Goal: Task Accomplishment & Management: Manage account settings

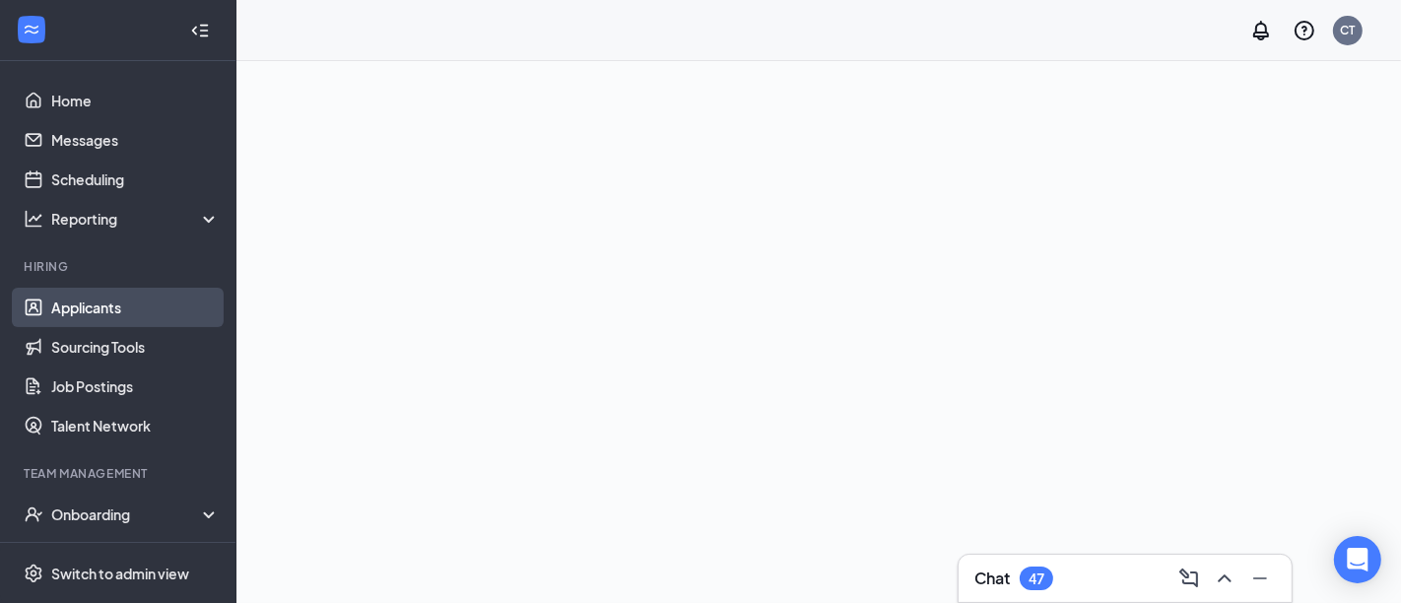
click at [100, 309] on link "Applicants" at bounding box center [135, 307] width 168 height 39
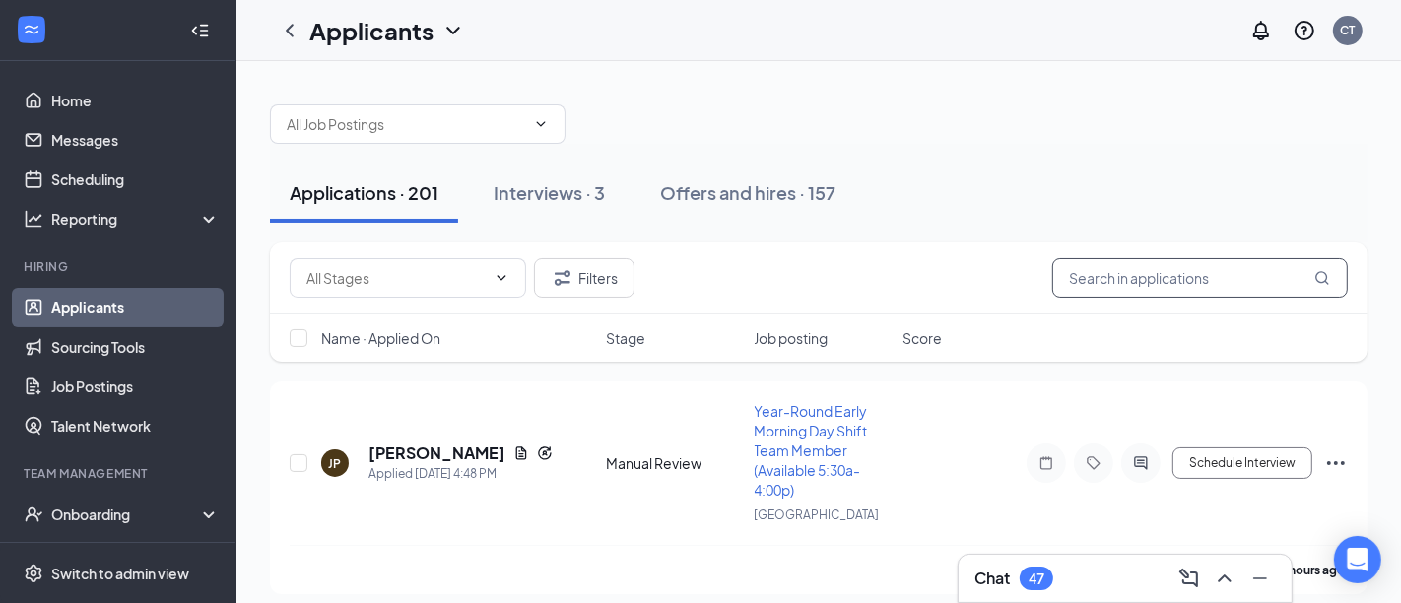
click at [1143, 279] on input "text" at bounding box center [1200, 277] width 296 height 39
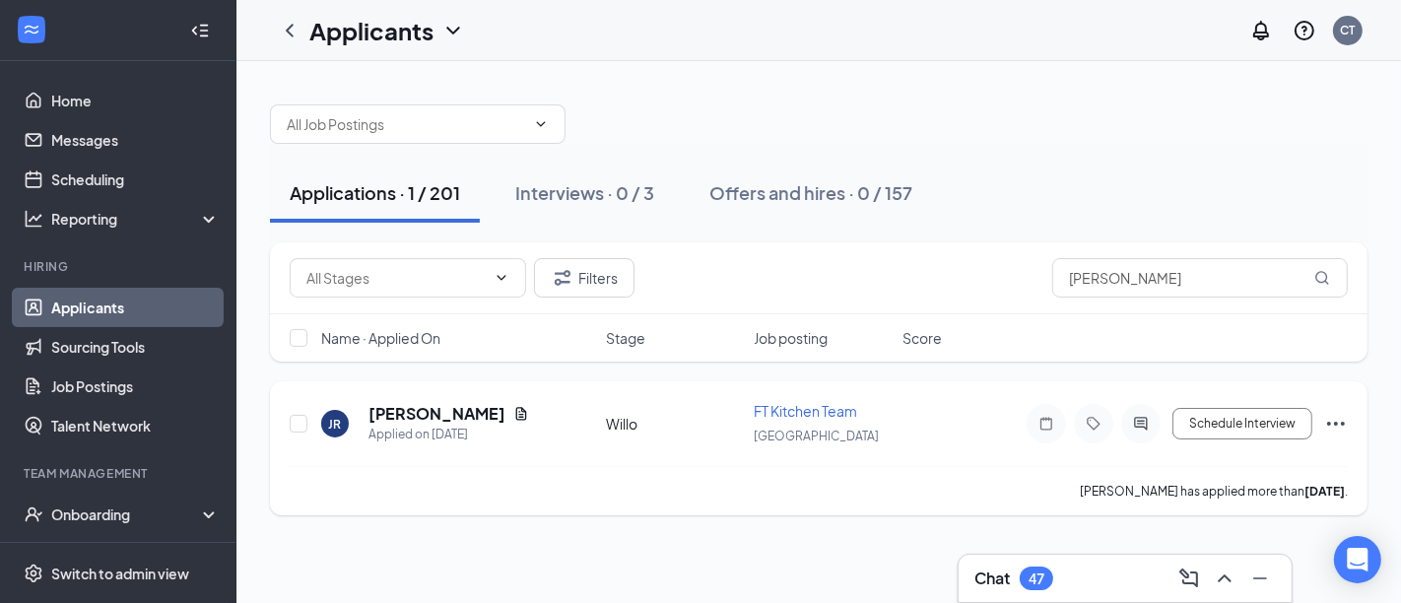
click at [458, 415] on h5 "[PERSON_NAME]" at bounding box center [436, 414] width 137 height 22
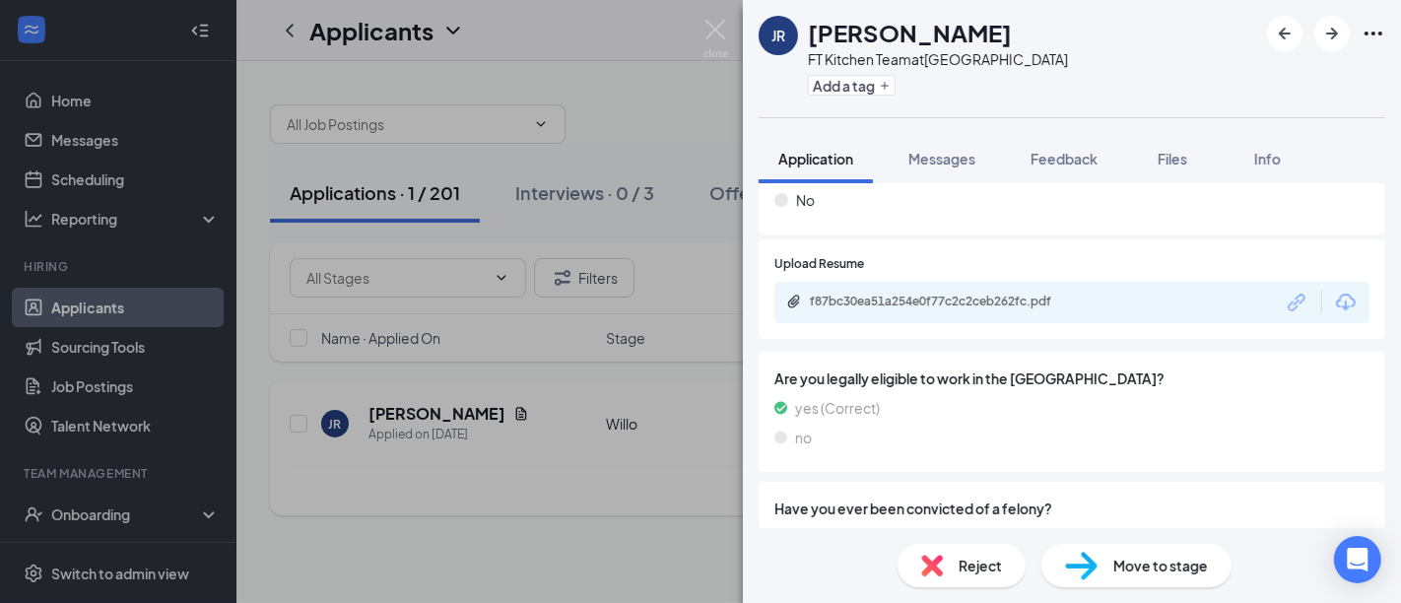
scroll to position [821, 0]
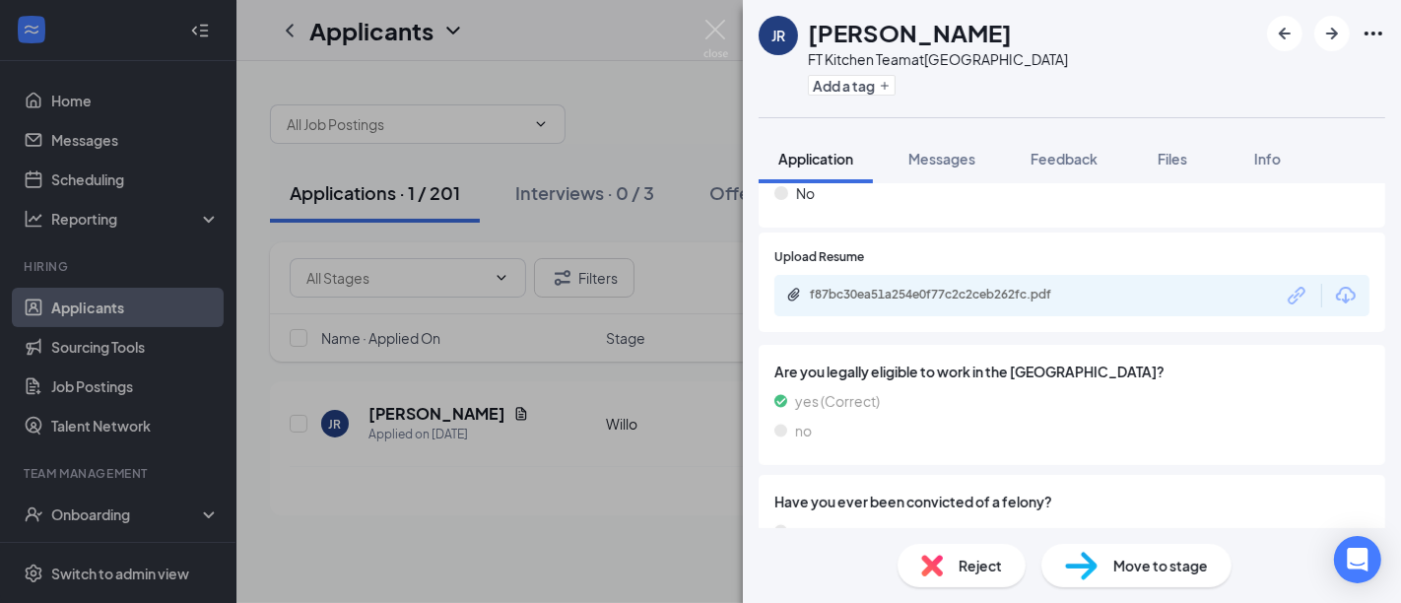
click at [819, 297] on div "f87bc30ea51a254e0f77c2c2ceb262fc.pdf" at bounding box center [948, 295] width 276 height 16
click at [684, 115] on div "JR [PERSON_NAME] FT Kitchen Team at [GEOGRAPHIC_DATA] Add a tag Application Mes…" at bounding box center [700, 301] width 1401 height 603
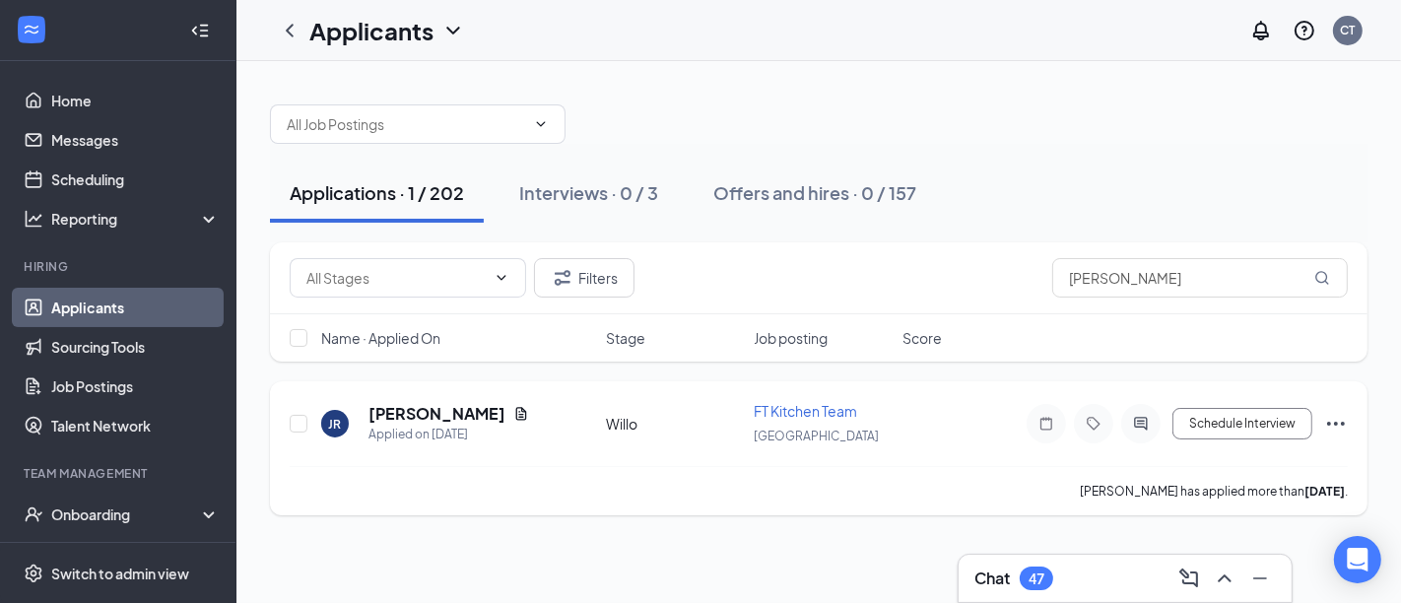
click at [430, 416] on h5 "[PERSON_NAME]" at bounding box center [436, 414] width 137 height 22
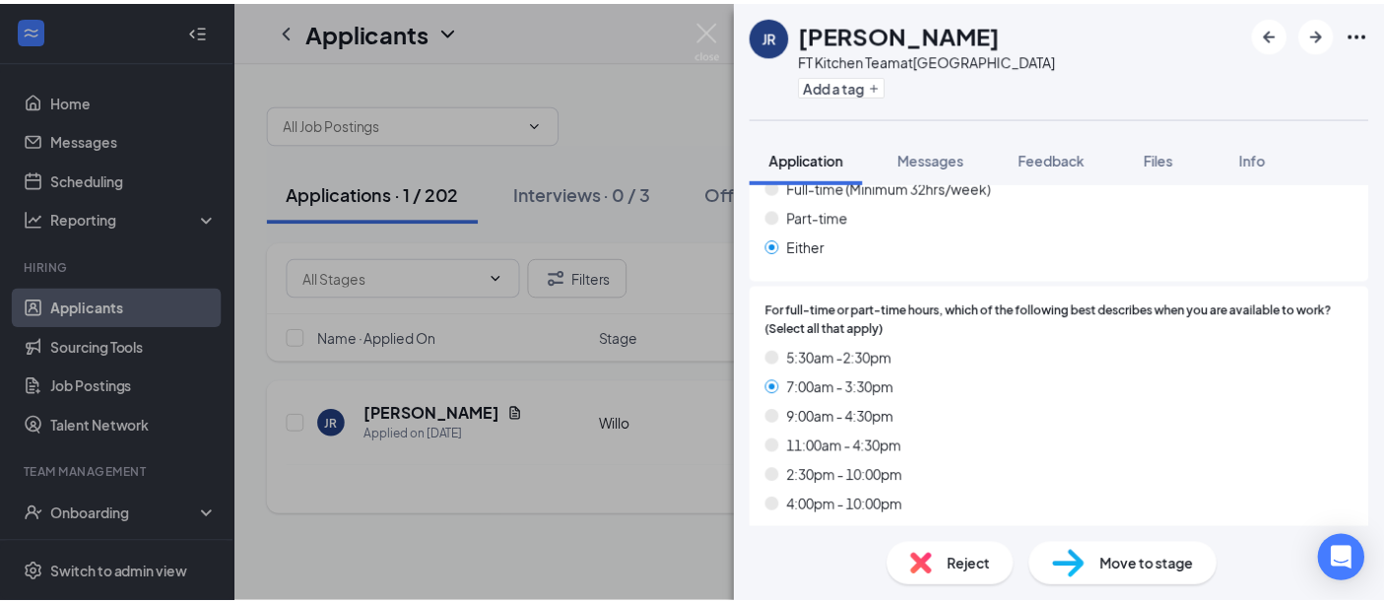
scroll to position [1374, 0]
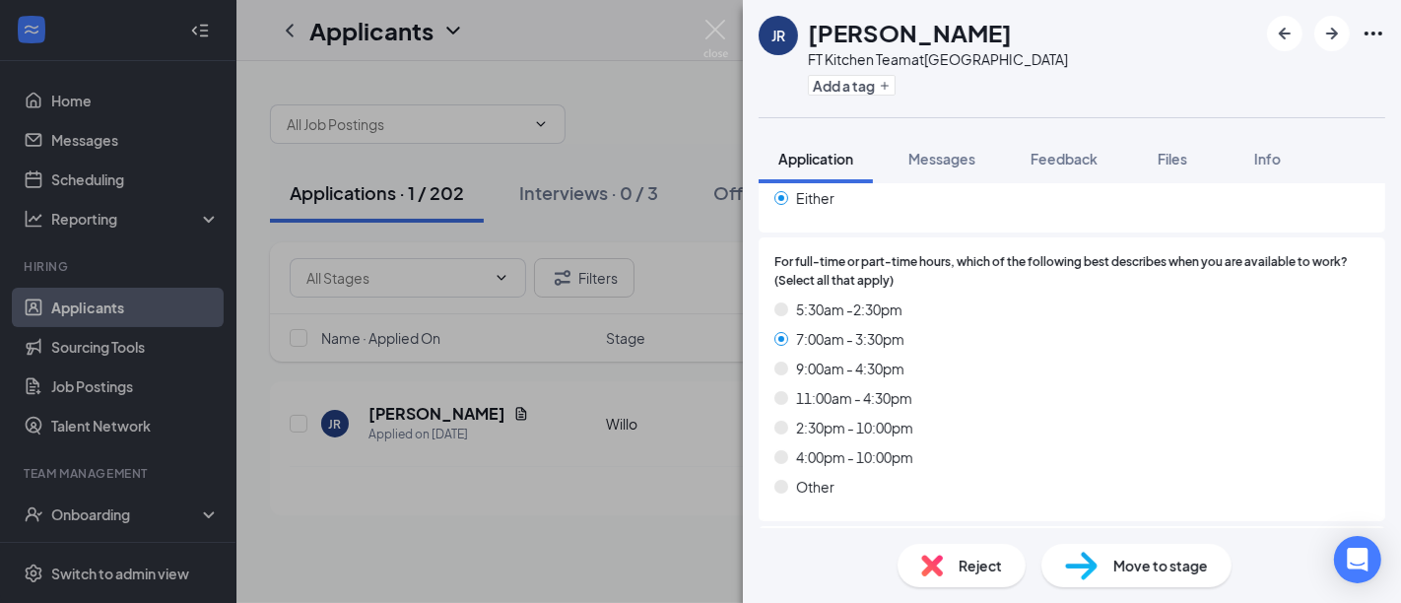
click at [120, 183] on div "JR [PERSON_NAME] FT Kitchen Team at [GEOGRAPHIC_DATA] Add a tag Application Mes…" at bounding box center [700, 301] width 1401 height 603
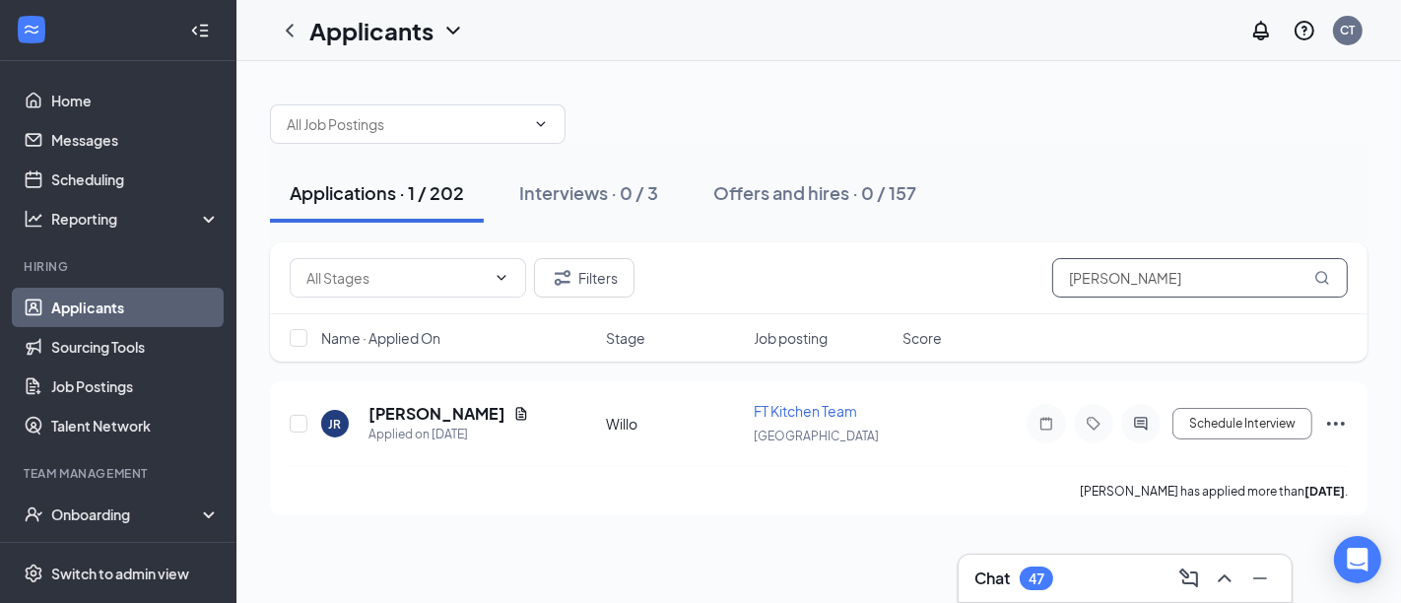
click at [1201, 270] on input "[PERSON_NAME]" at bounding box center [1200, 277] width 296 height 39
type input "r"
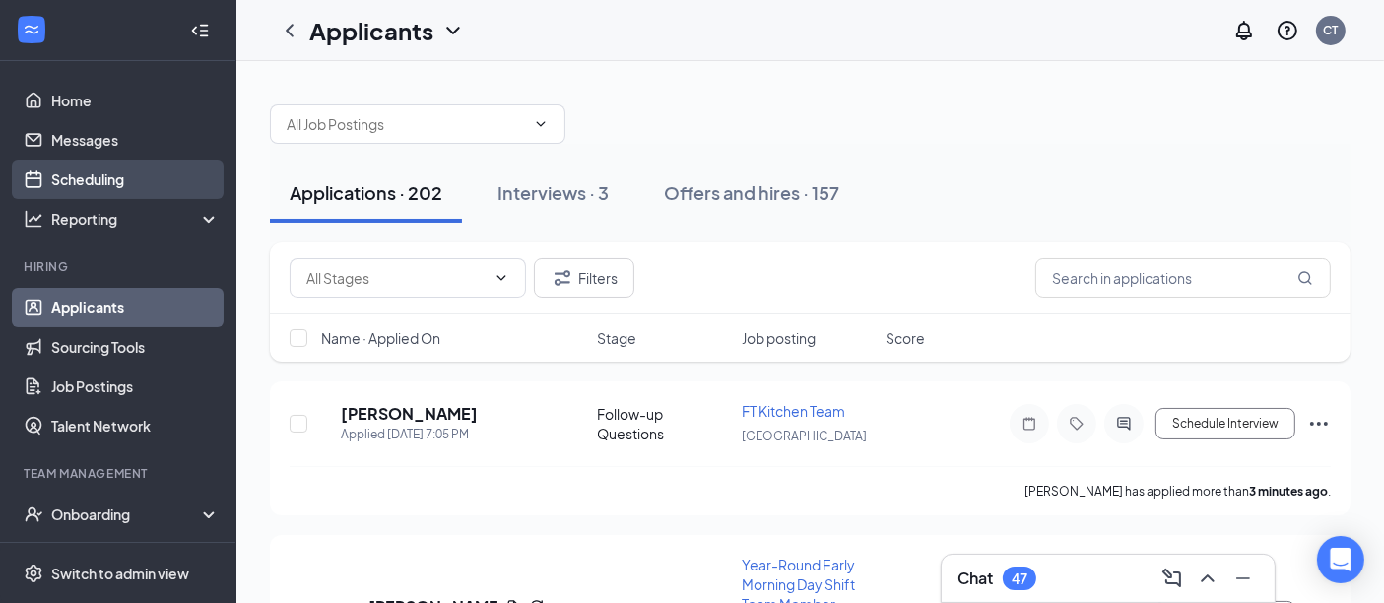
click at [80, 196] on link "Scheduling" at bounding box center [135, 179] width 168 height 39
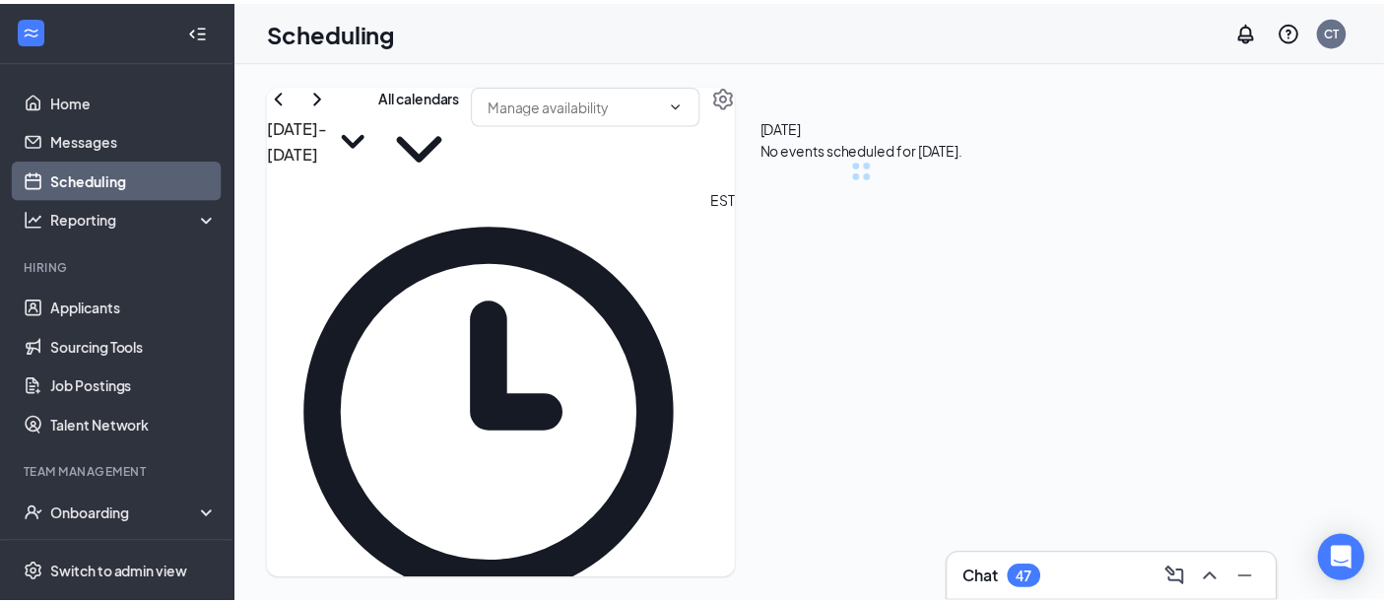
scroll to position [967, 0]
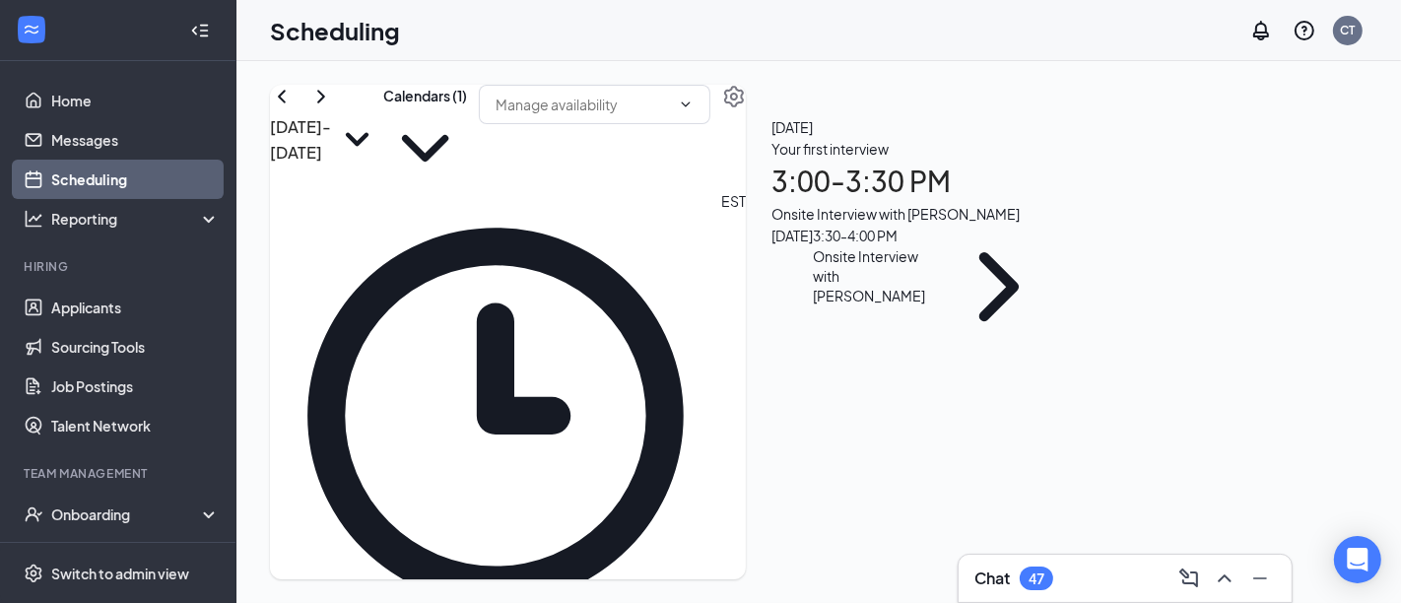
click at [75, 185] on link "Scheduling" at bounding box center [135, 179] width 168 height 39
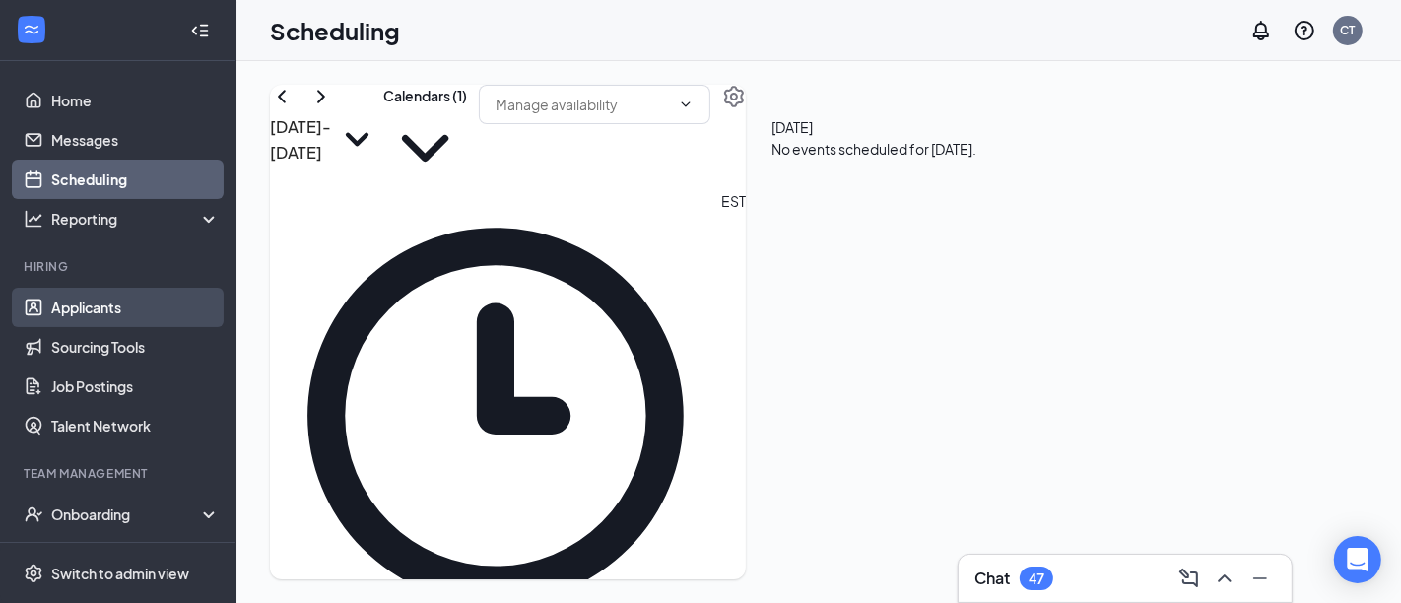
click at [118, 300] on link "Applicants" at bounding box center [135, 307] width 168 height 39
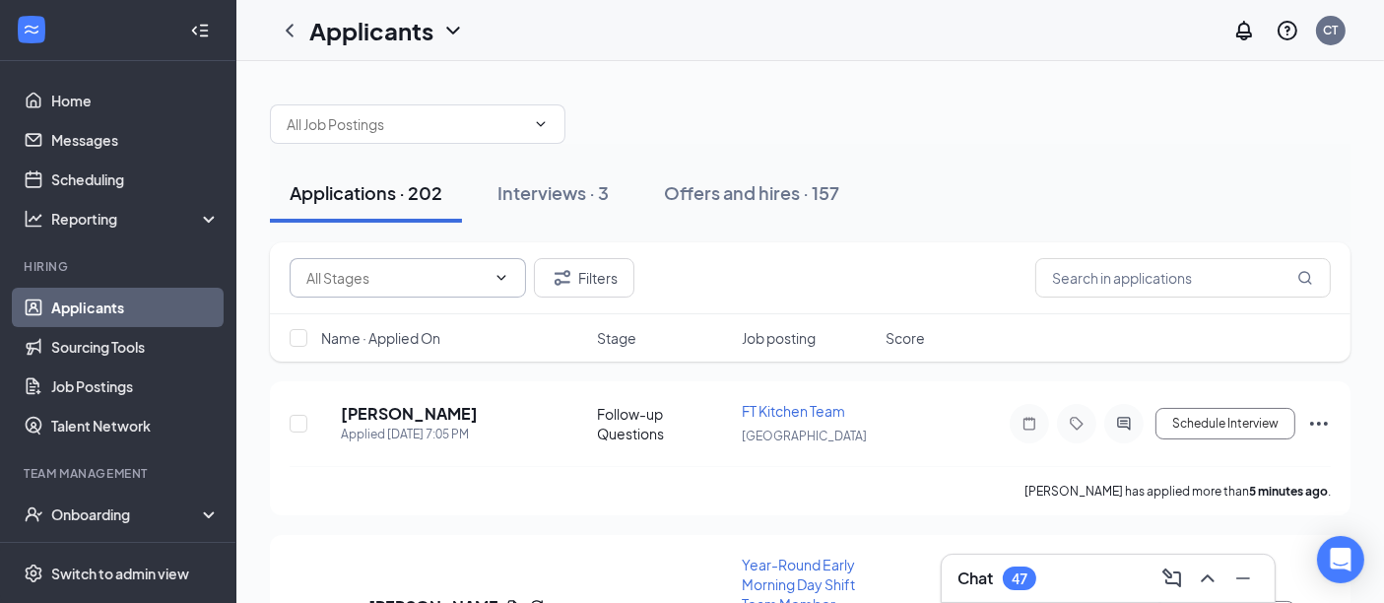
click at [480, 276] on input "text" at bounding box center [395, 278] width 179 height 22
click at [416, 343] on div "Manual Review (3)" at bounding box center [407, 332] width 236 height 22
type input "Manual Review (3)"
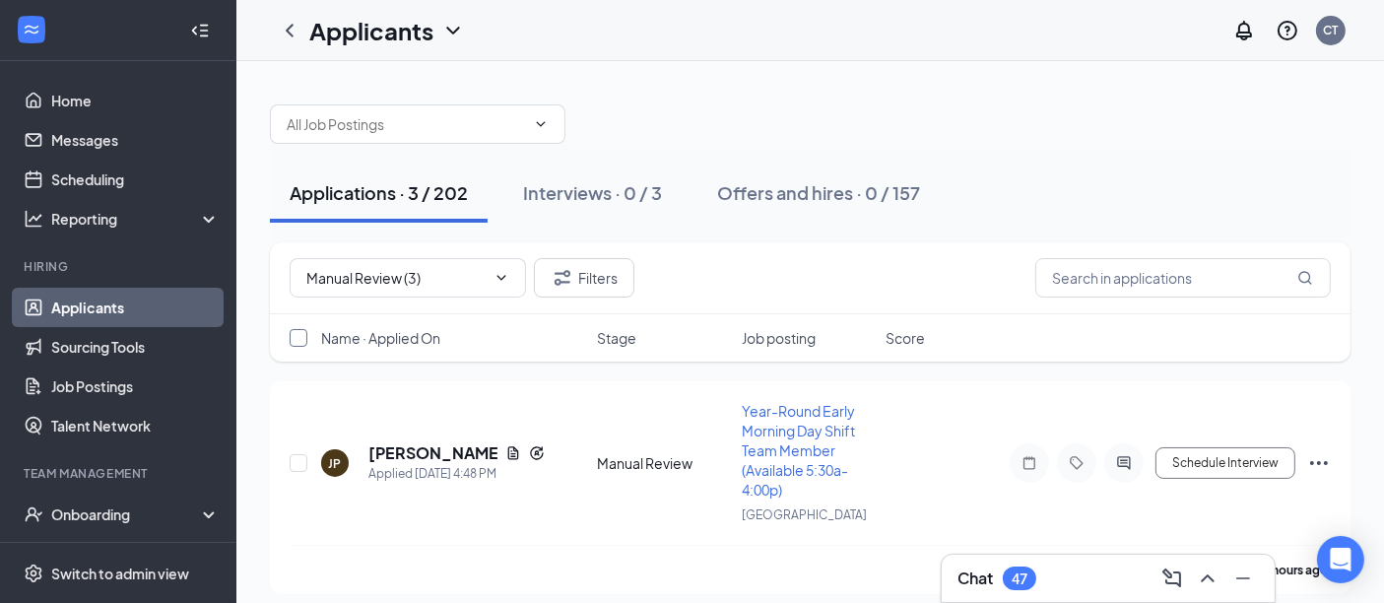
click at [290, 339] on input "checkbox" at bounding box center [299, 338] width 18 height 18
checkbox input "true"
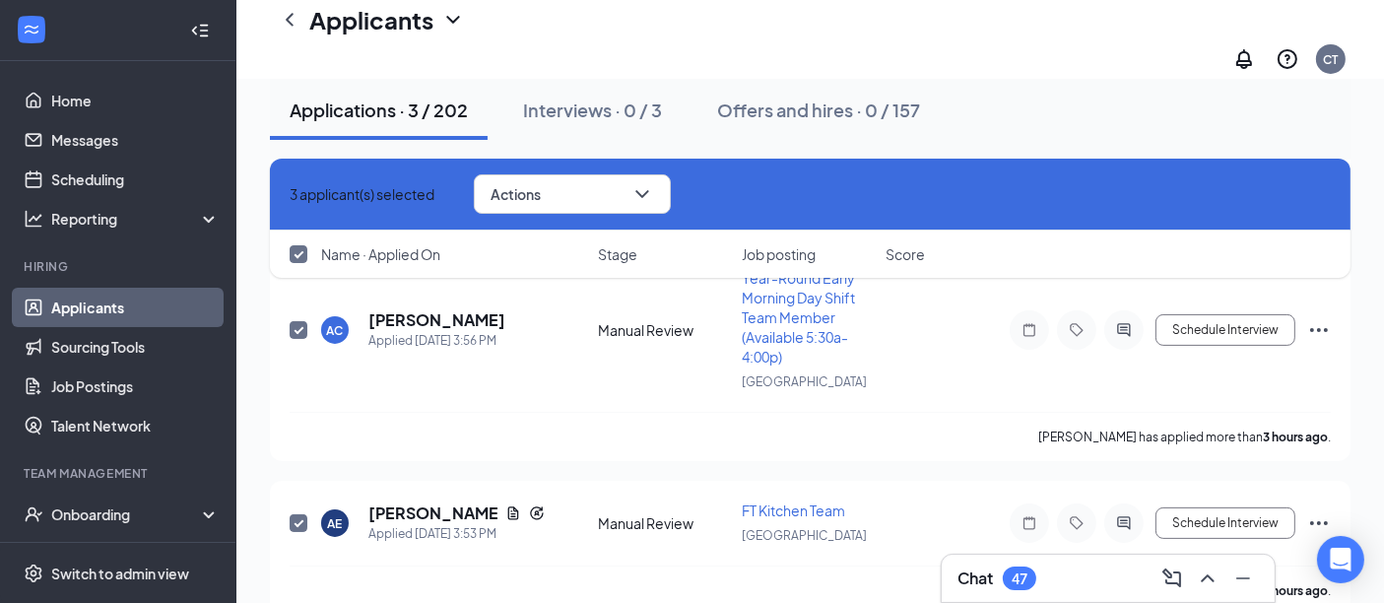
scroll to position [394, 0]
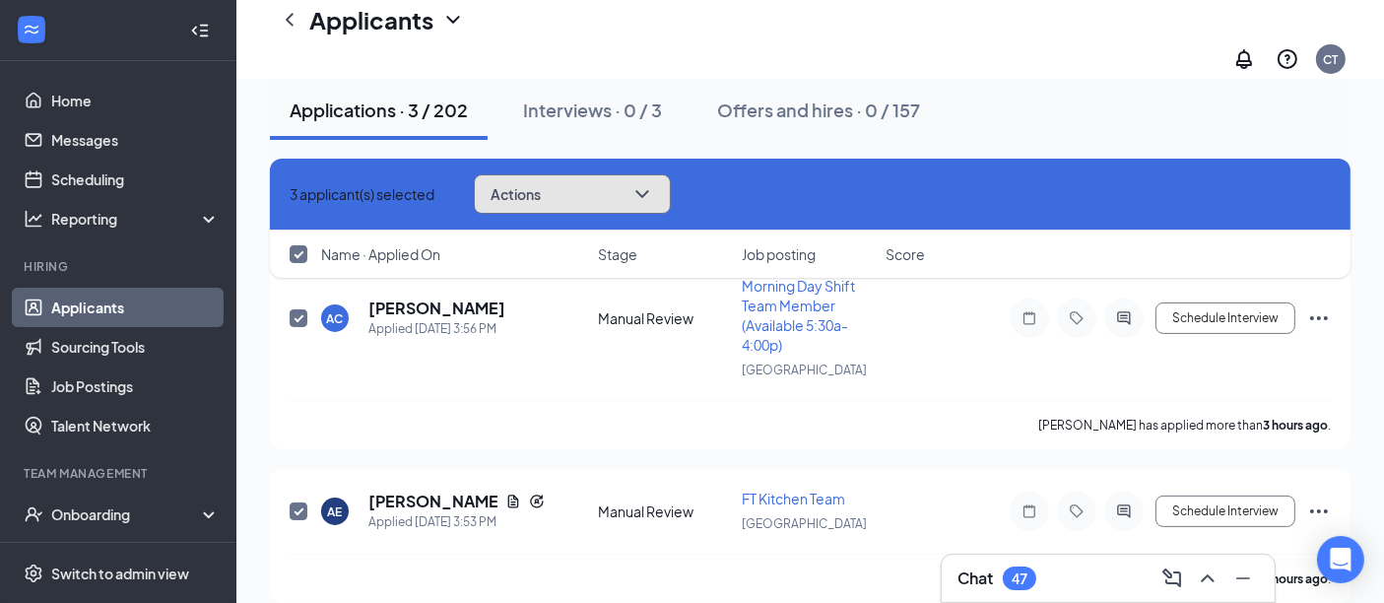
click at [654, 194] on icon "ChevronDown" at bounding box center [642, 194] width 24 height 24
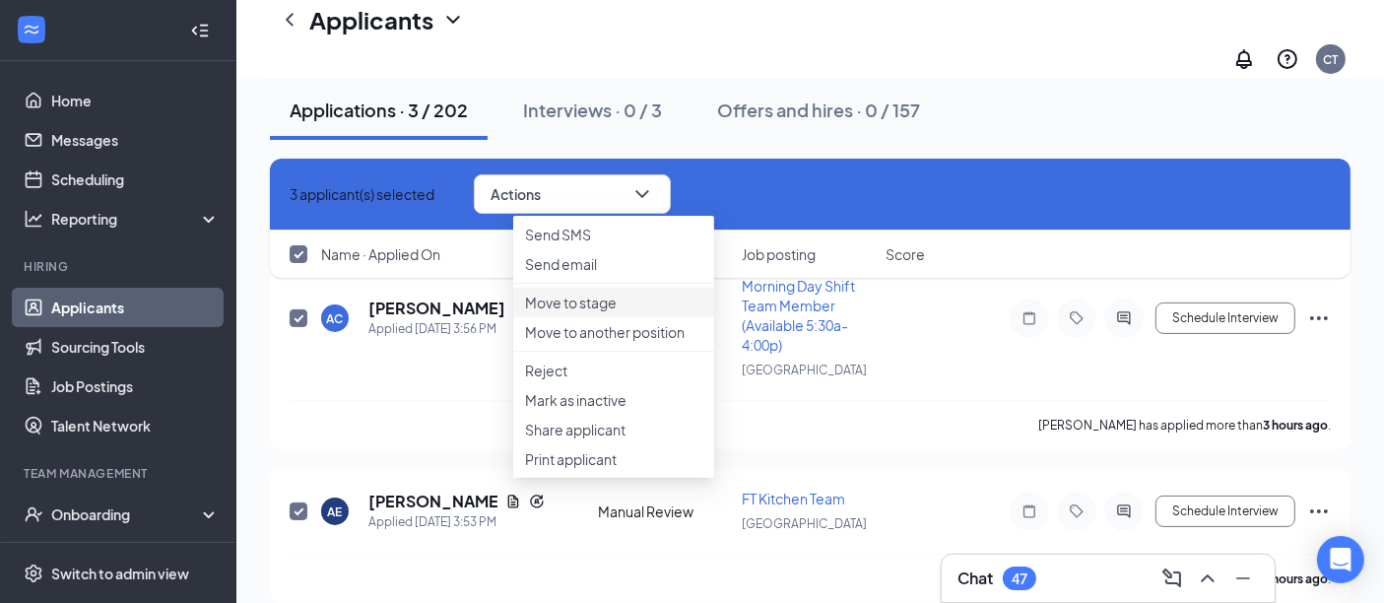
click at [631, 312] on p "Move to stage" at bounding box center [613, 303] width 177 height 20
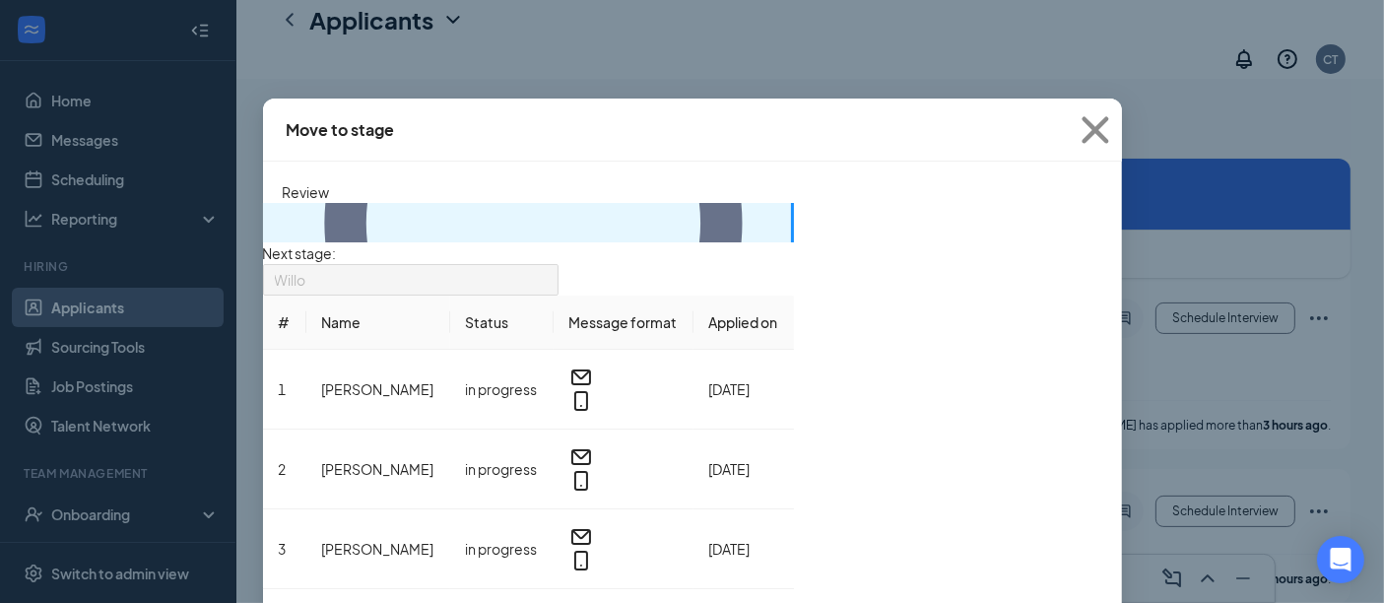
scroll to position [60, 0]
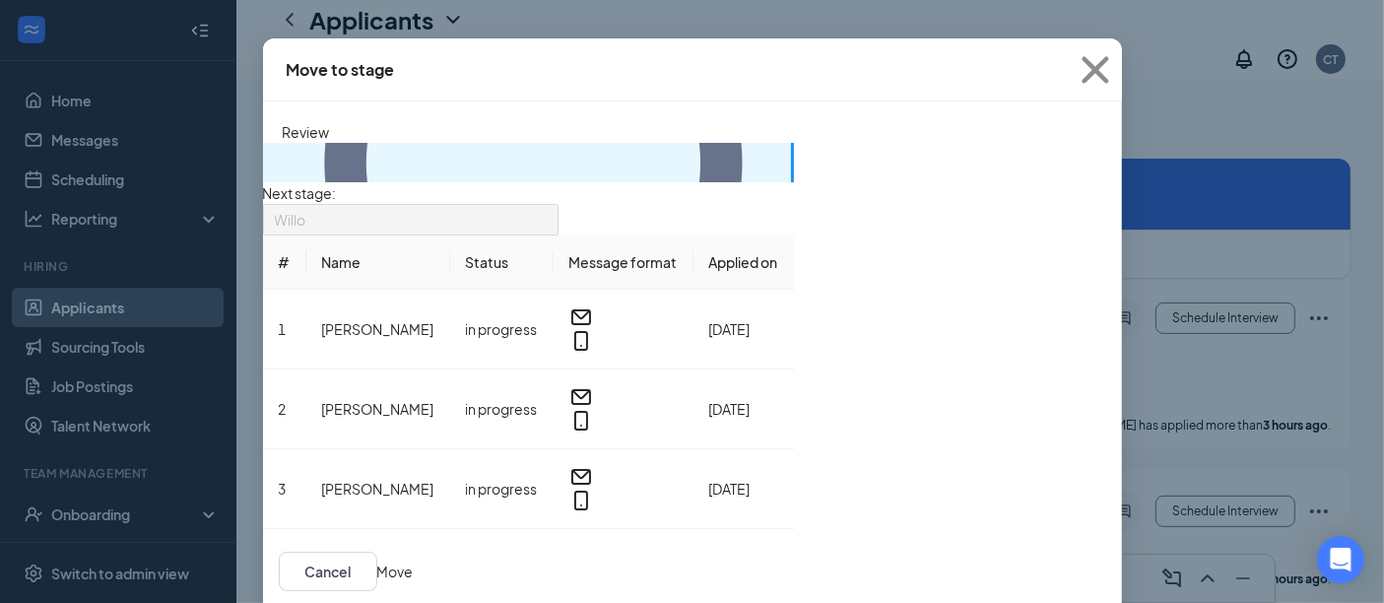
click at [414, 561] on button "Move" at bounding box center [395, 572] width 36 height 22
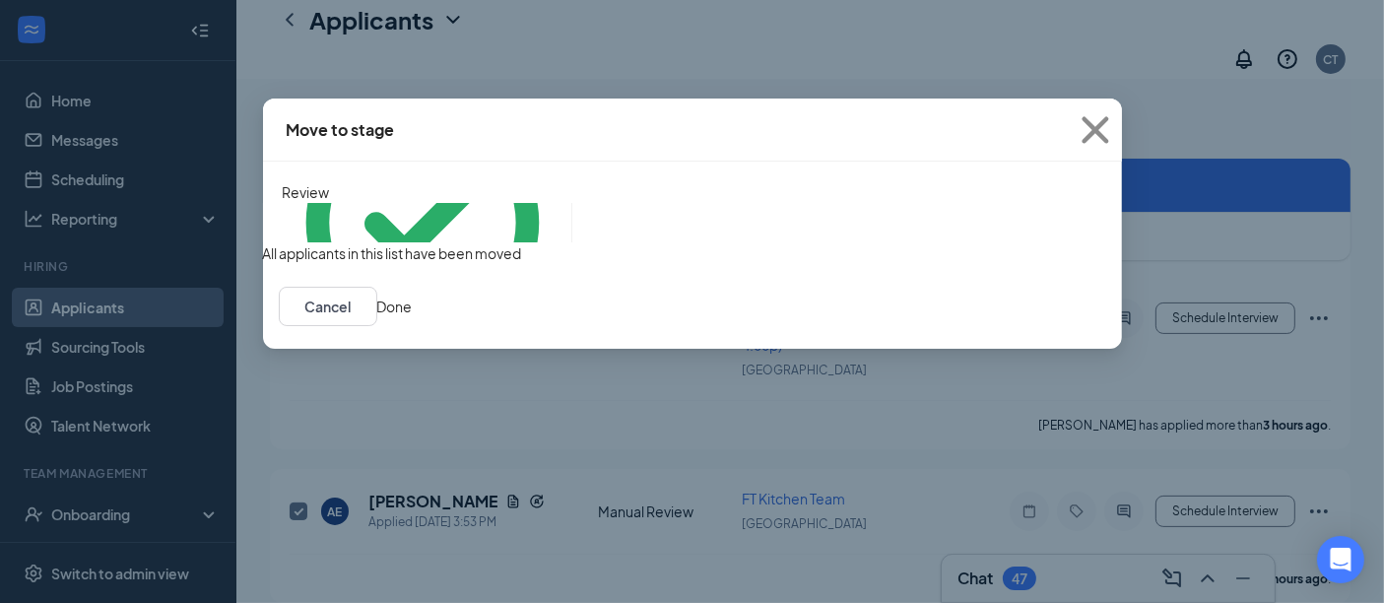
scroll to position [376, 0]
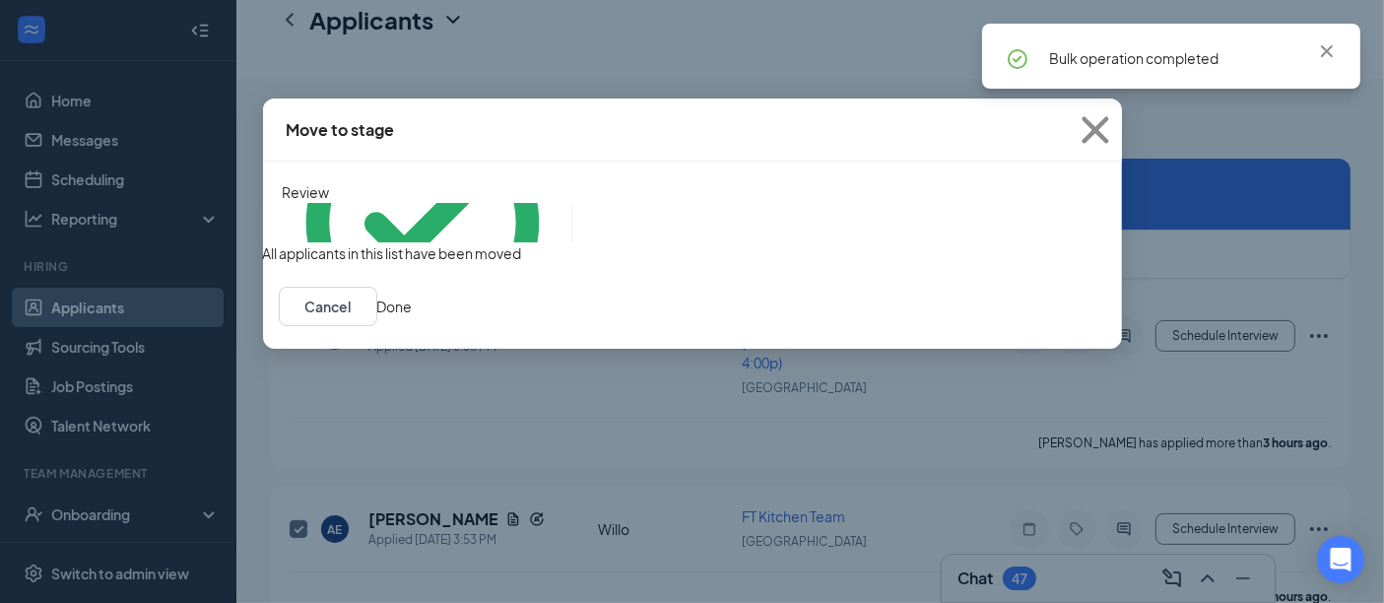
checkbox input "false"
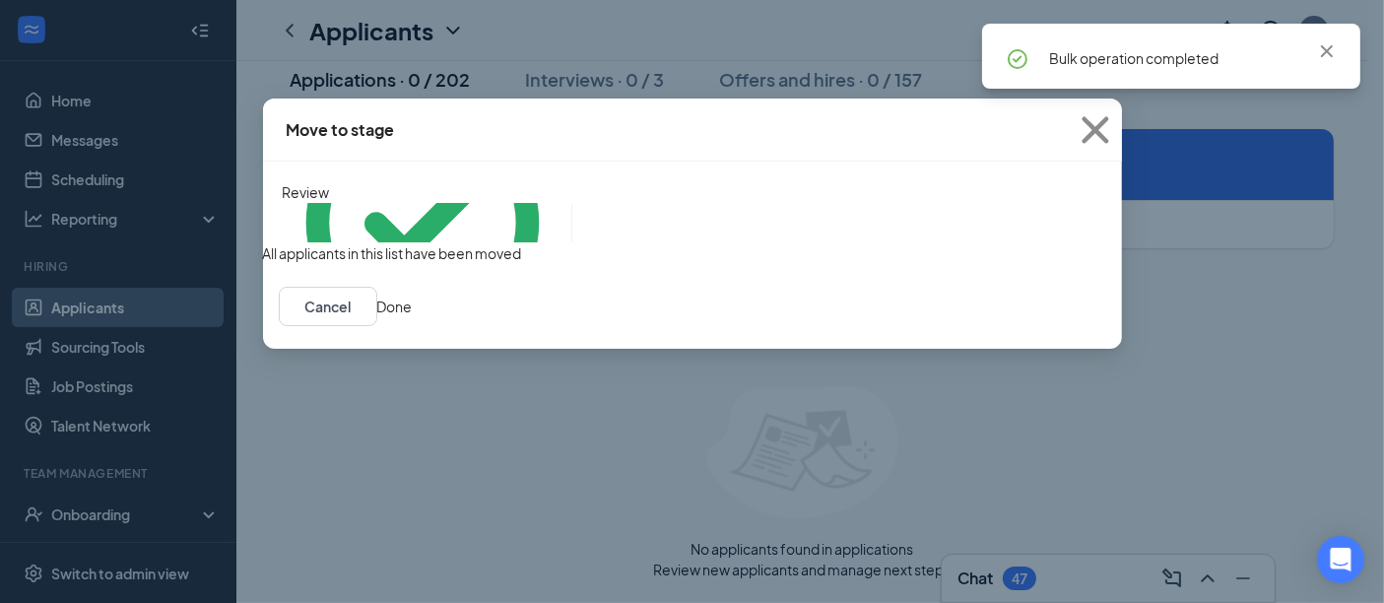
scroll to position [0, 0]
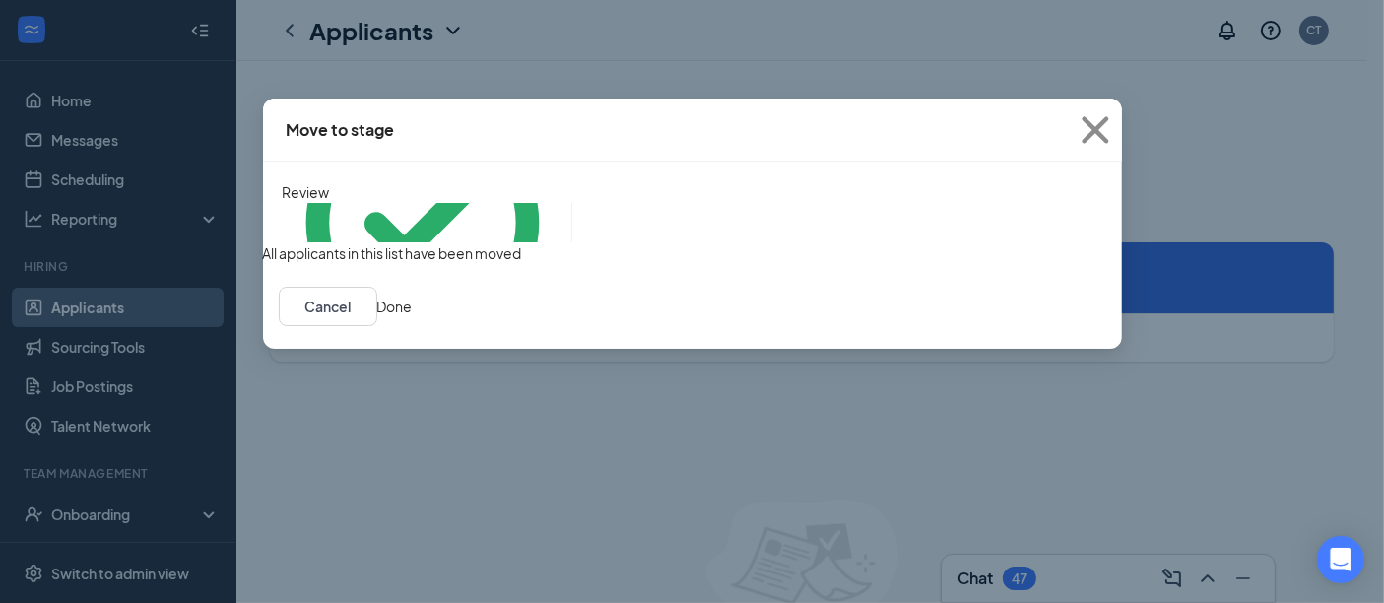
click at [413, 317] on button "Done" at bounding box center [394, 307] width 35 height 22
